Goal: Information Seeking & Learning: Learn about a topic

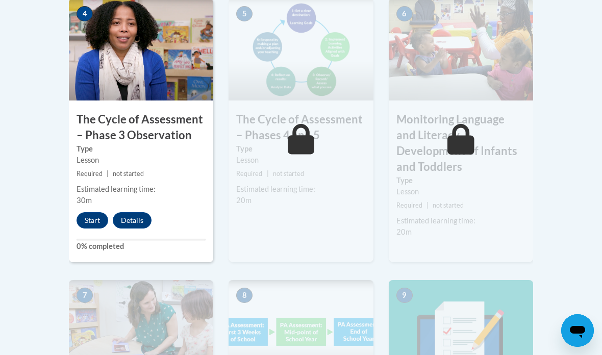
scroll to position [693, 0]
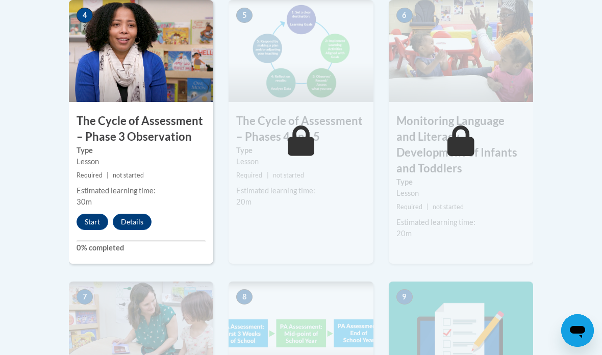
click at [92, 219] on button "Start" at bounding box center [93, 222] width 32 height 16
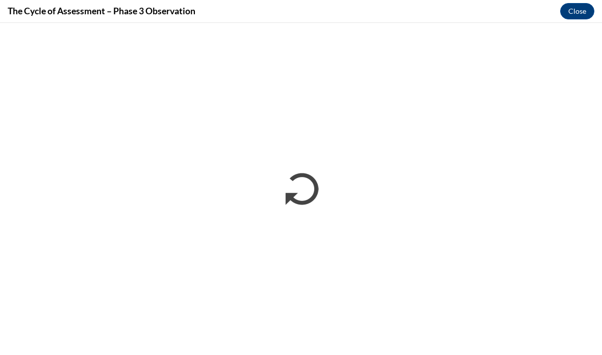
scroll to position [0, 0]
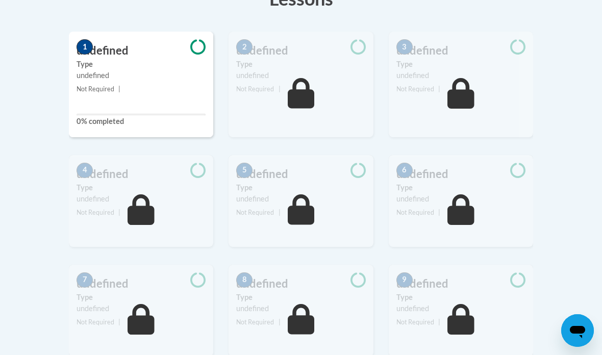
click at [135, 84] on small "Not Required |" at bounding box center [141, 89] width 144 height 11
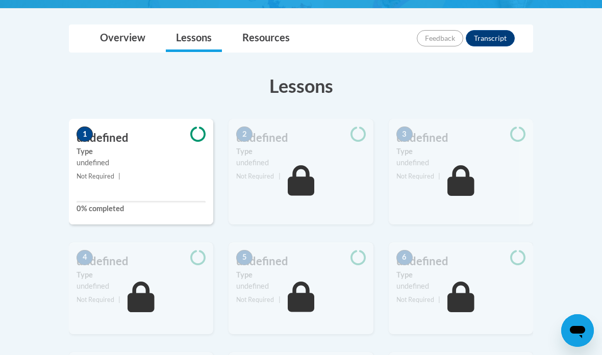
scroll to position [270, 0]
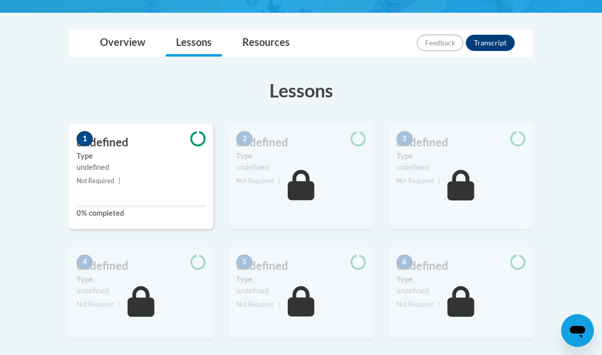
click at [256, 32] on link "Resources" at bounding box center [266, 43] width 68 height 27
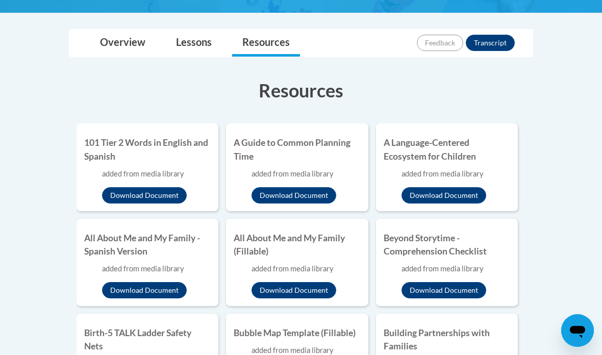
click at [141, 47] on link "Overview" at bounding box center [123, 43] width 66 height 27
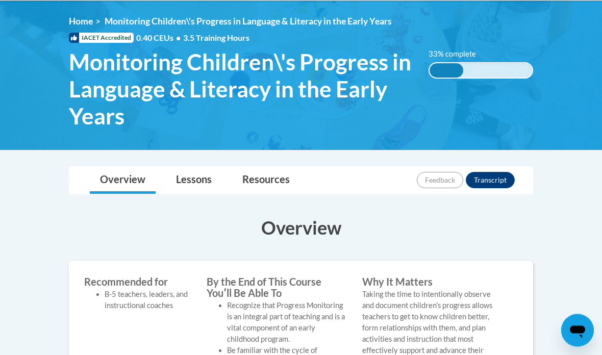
click at [197, 186] on link "Lessons" at bounding box center [194, 180] width 56 height 27
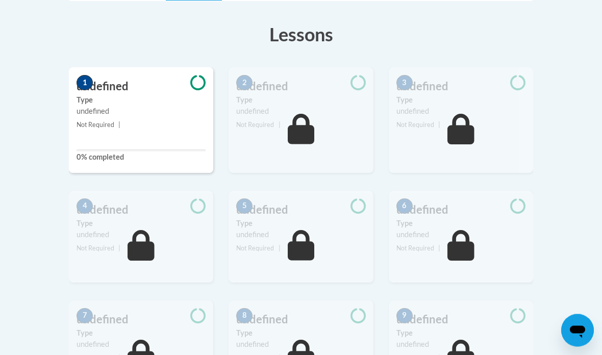
scroll to position [283, 0]
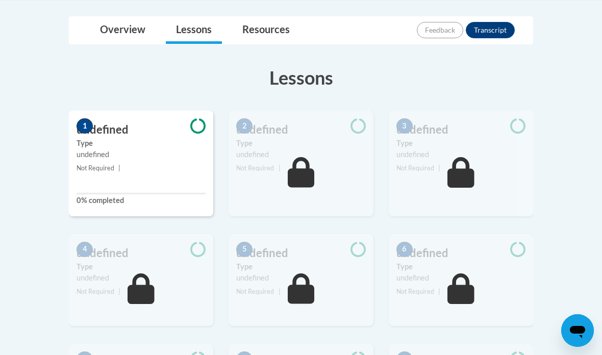
click at [176, 178] on div "1 undefined Type undefined Not Required | 0% completed" at bounding box center [141, 164] width 144 height 106
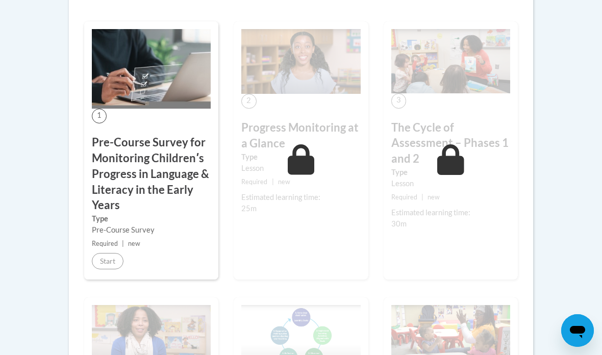
scroll to position [344, 0]
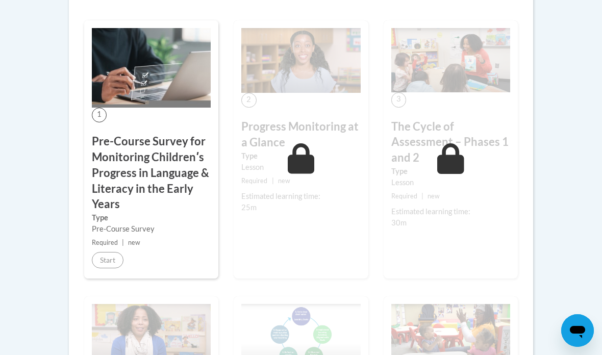
click at [136, 181] on h3 "Pre-Course Survey for Monitoring Childrenʹs Progress in Language & Literacy in …" at bounding box center [151, 173] width 119 height 79
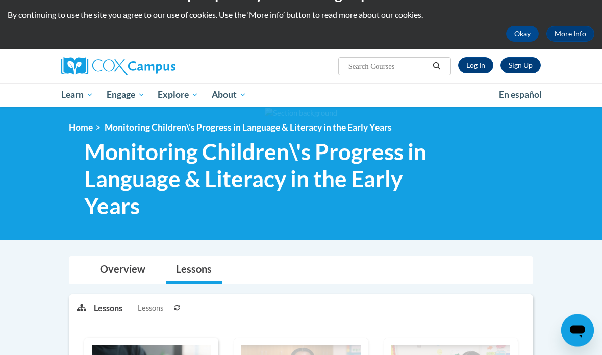
scroll to position [0, 0]
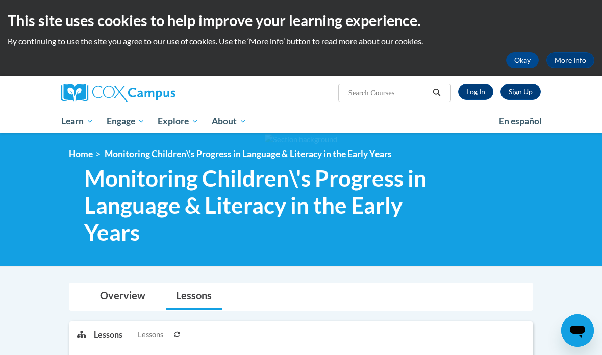
click at [472, 91] on link "Log In" at bounding box center [475, 92] width 35 height 16
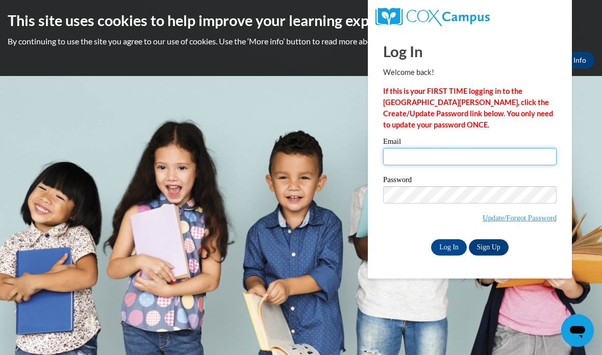
click at [519, 153] on input "Email" at bounding box center [469, 156] width 173 height 17
type input "mommyfox25@gmail.com"
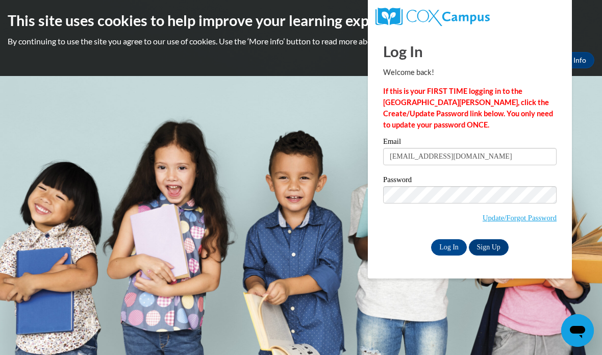
click at [463, 252] on input "Log In" at bounding box center [449, 247] width 36 height 16
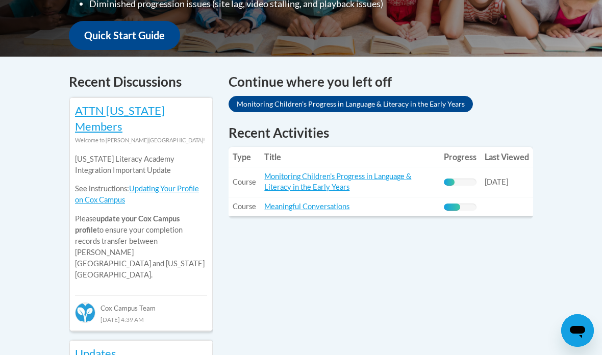
scroll to position [390, 0]
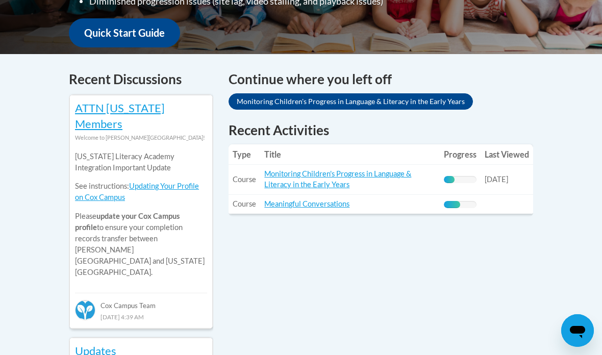
click at [386, 169] on link "Monitoring Children's Progress in Language & Literacy in the Early Years" at bounding box center [337, 178] width 147 height 19
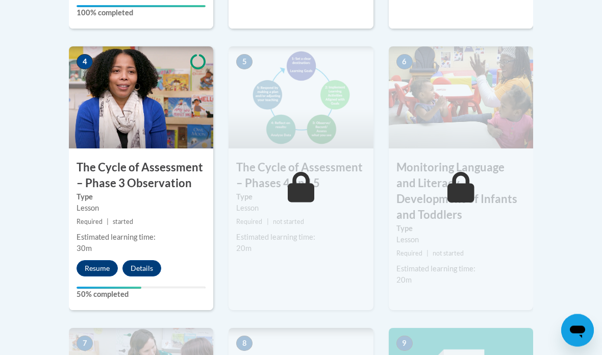
click at [96, 264] on button "Resume" at bounding box center [97, 269] width 41 height 16
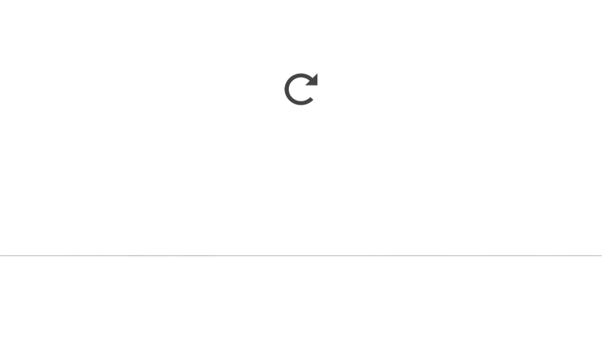
scroll to position [745, 0]
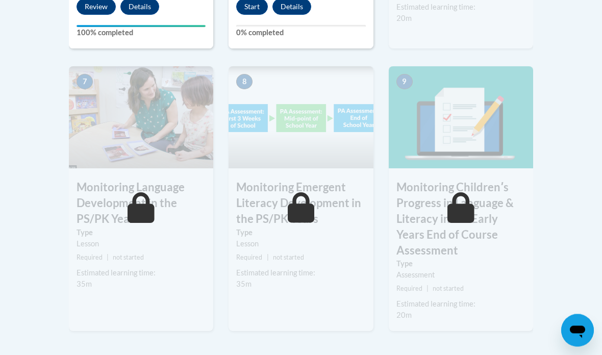
scroll to position [910, 0]
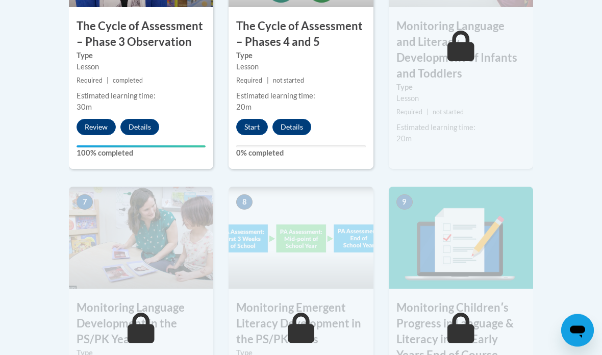
click at [242, 119] on button "Start" at bounding box center [252, 127] width 32 height 16
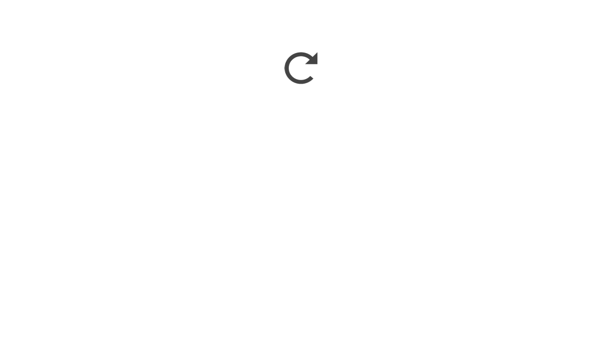
scroll to position [981, 0]
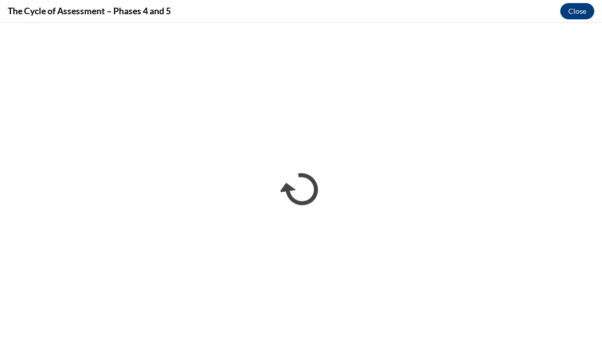
click at [574, 17] on button "Close" at bounding box center [577, 11] width 34 height 16
click at [565, 9] on button "Close" at bounding box center [577, 11] width 34 height 16
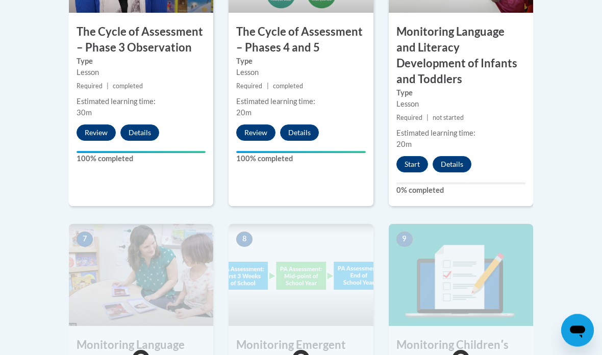
scroll to position [786, 0]
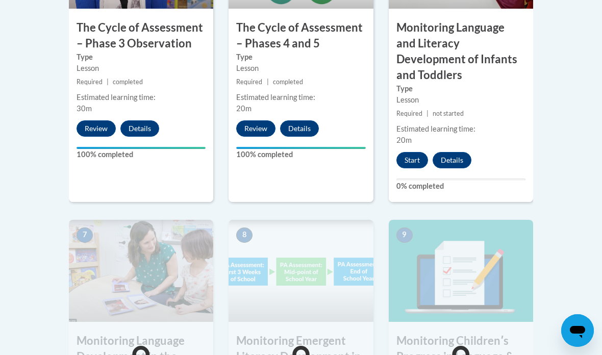
click at [418, 152] on button "Start" at bounding box center [412, 160] width 32 height 16
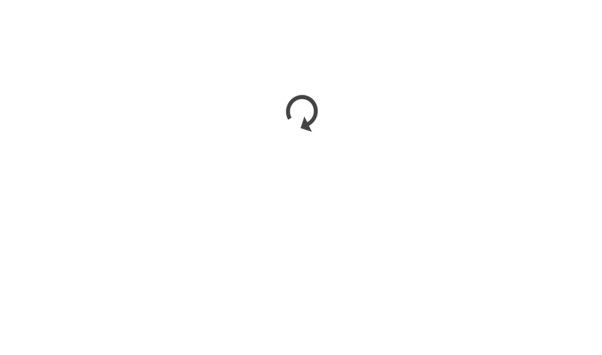
scroll to position [863, 0]
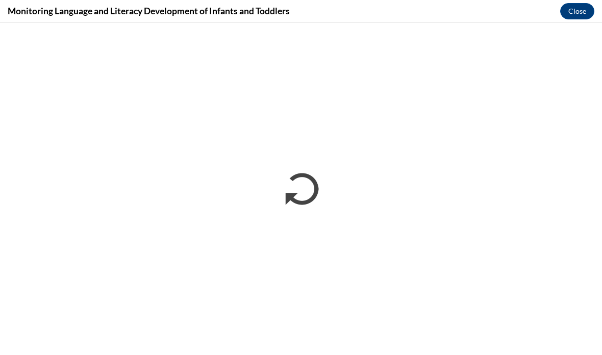
click at [580, 11] on button "Close" at bounding box center [577, 11] width 34 height 16
click at [575, 6] on button "Close" at bounding box center [577, 11] width 34 height 16
click at [579, 6] on button "Close" at bounding box center [577, 11] width 34 height 16
click at [572, 9] on button "Close" at bounding box center [577, 11] width 34 height 16
